Goal: Navigation & Orientation: Find specific page/section

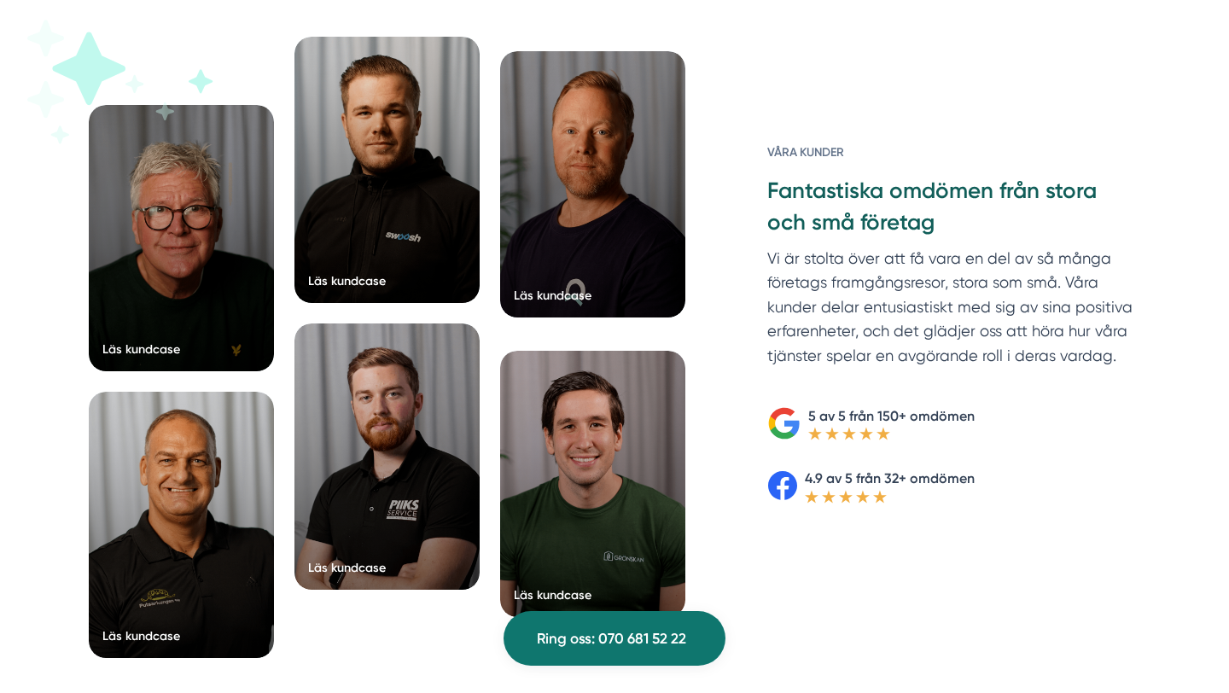
scroll to position [2627, 0]
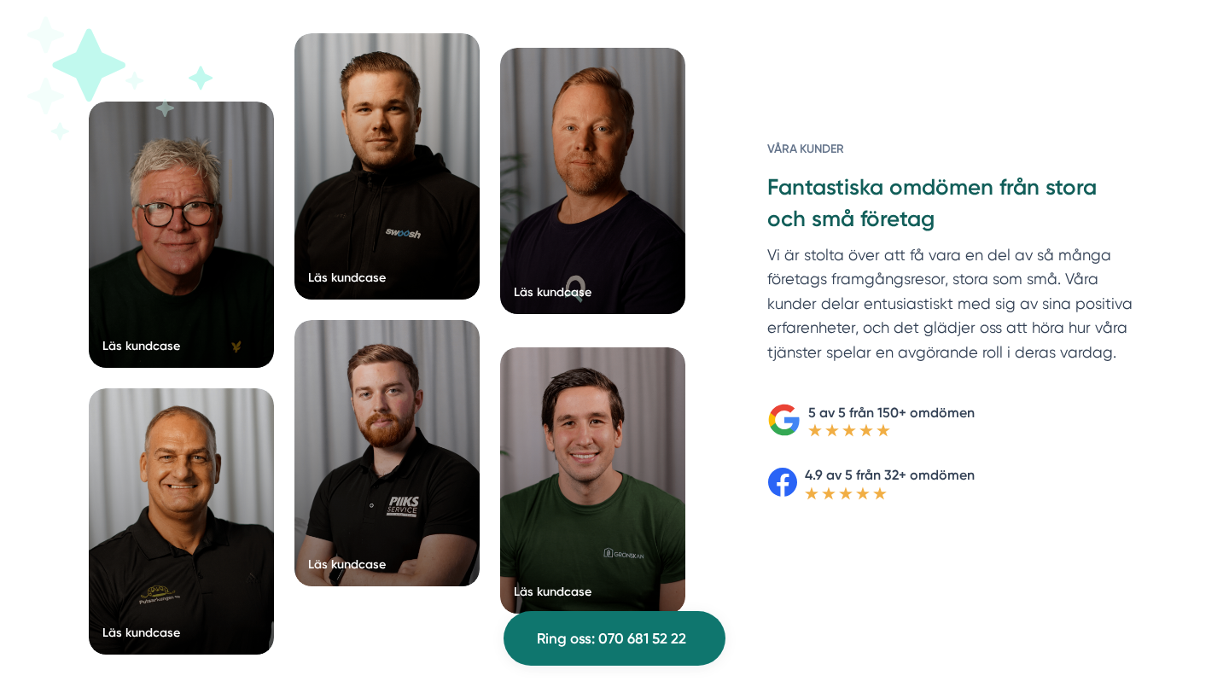
click at [576, 271] on div at bounding box center [592, 181] width 185 height 266
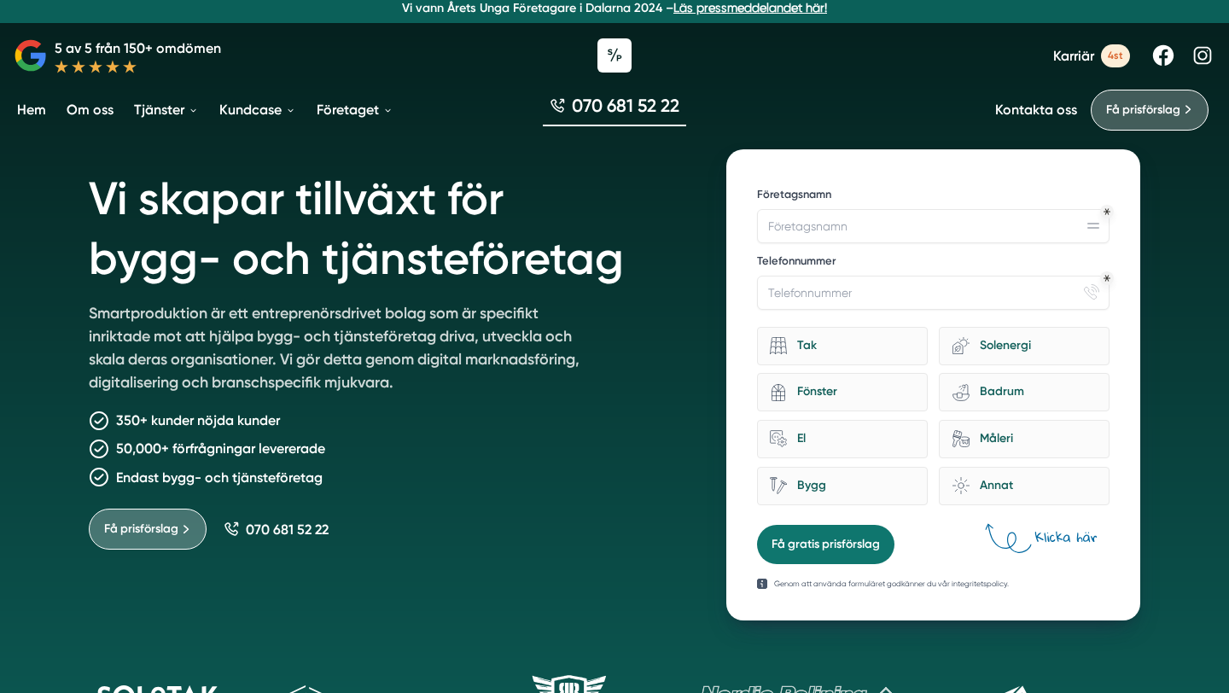
scroll to position [6, 0]
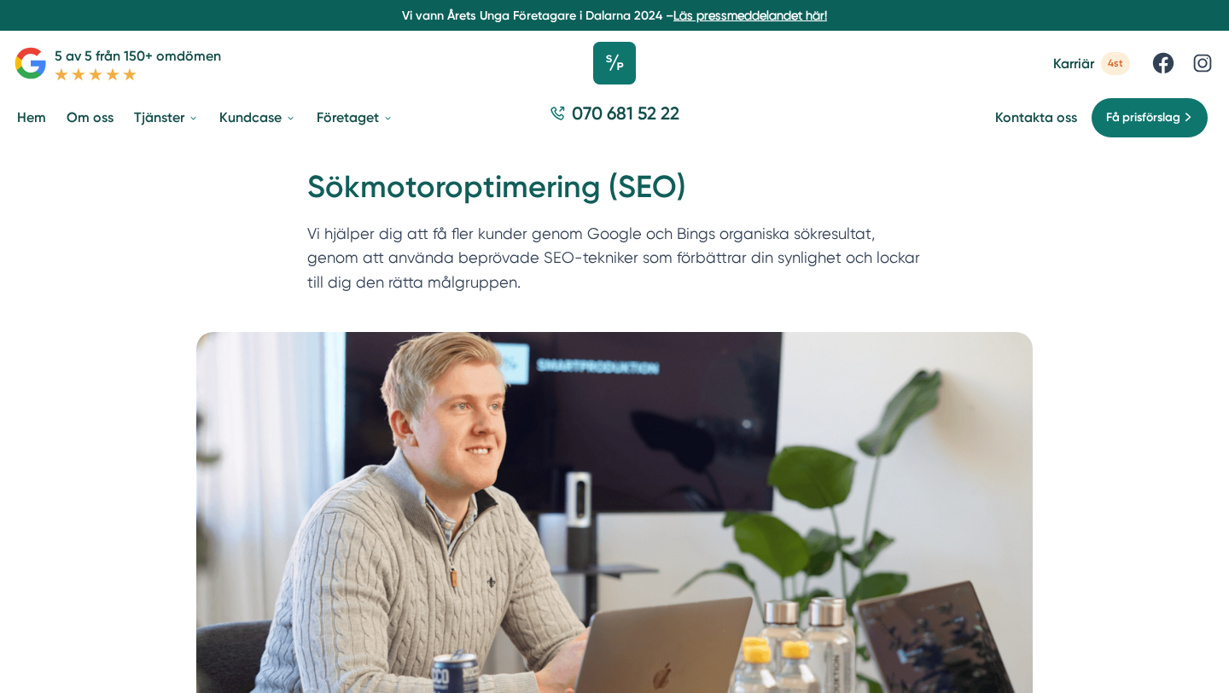
click at [609, 64] on icon at bounding box center [614, 63] width 43 height 43
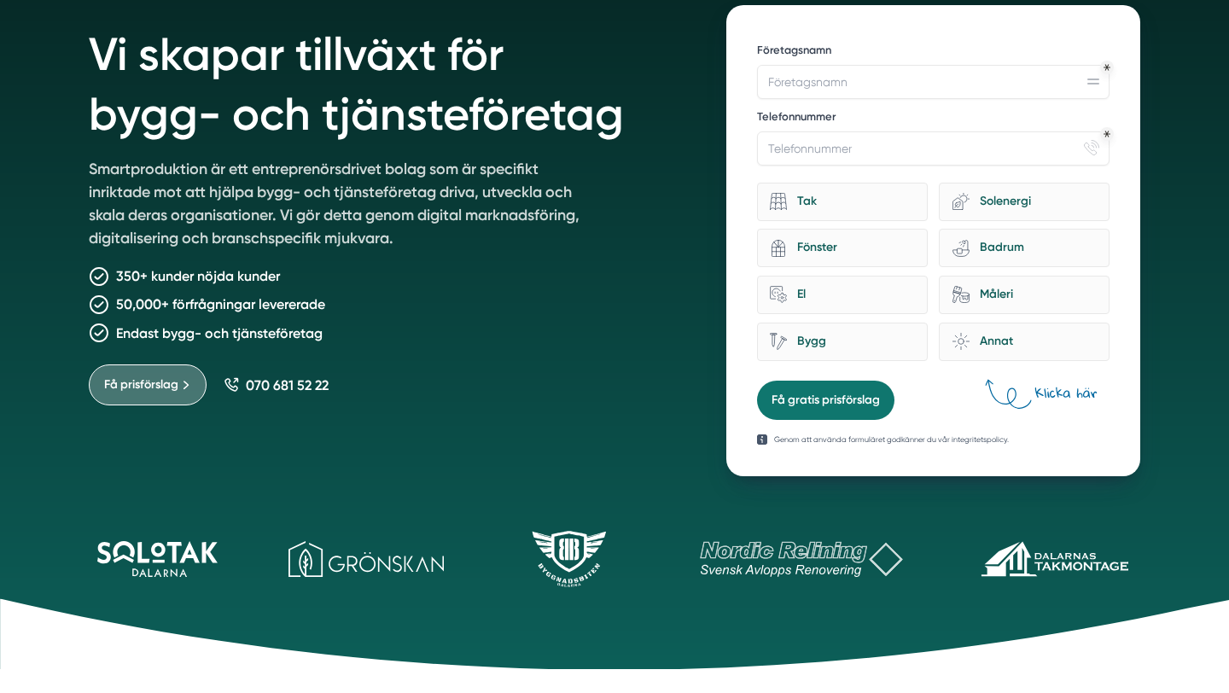
scroll to position [150, 0]
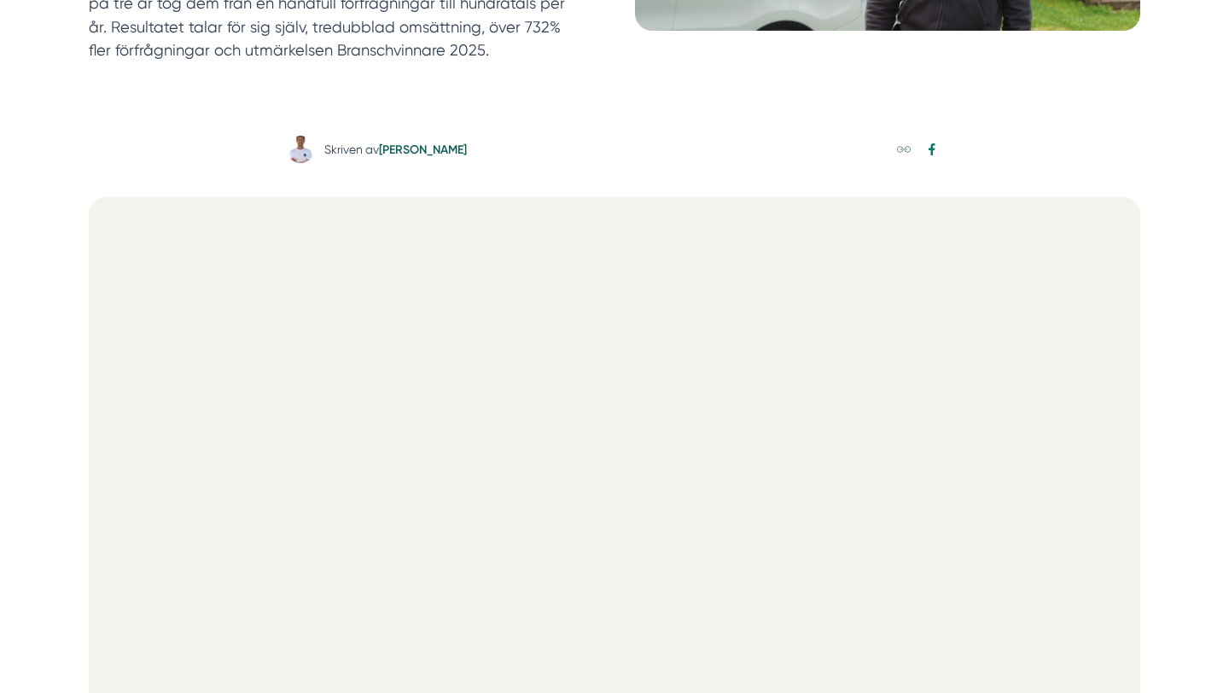
scroll to position [498, 0]
